Goal: Task Accomplishment & Management: Use online tool/utility

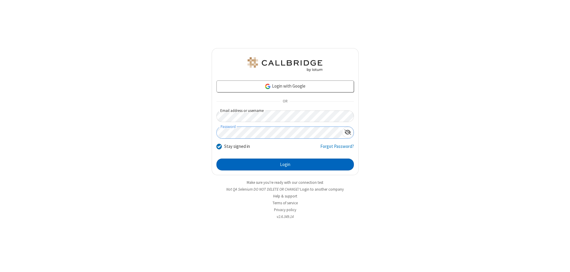
click at [285, 164] on button "Login" at bounding box center [284, 165] width 137 height 12
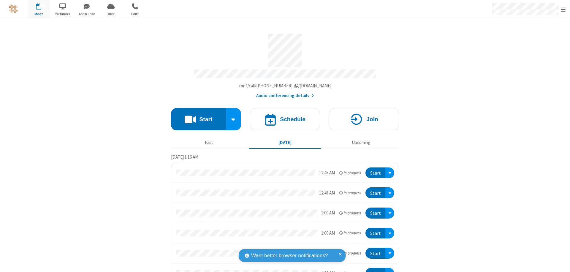
click at [563, 9] on span "Open menu" at bounding box center [563, 10] width 5 height 6
click at [111, 14] on span "Drive" at bounding box center [111, 13] width 22 height 5
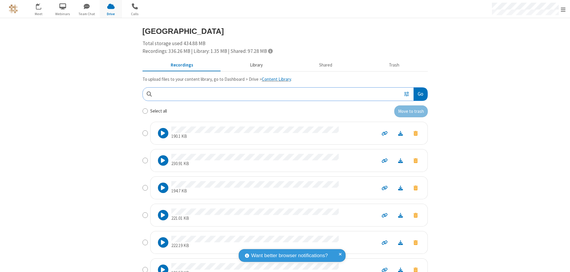
click at [253, 65] on button "Library" at bounding box center [255, 65] width 69 height 11
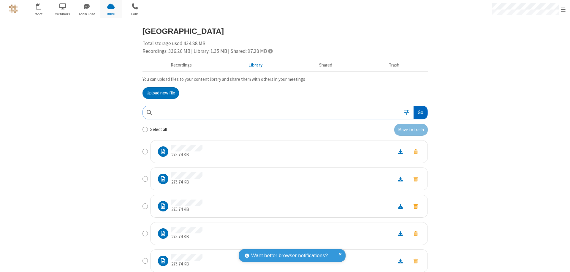
click at [418, 112] on button "Go" at bounding box center [421, 112] width 14 height 13
click at [158, 93] on button "Upload new file" at bounding box center [160, 93] width 37 height 12
